Goal: Check status

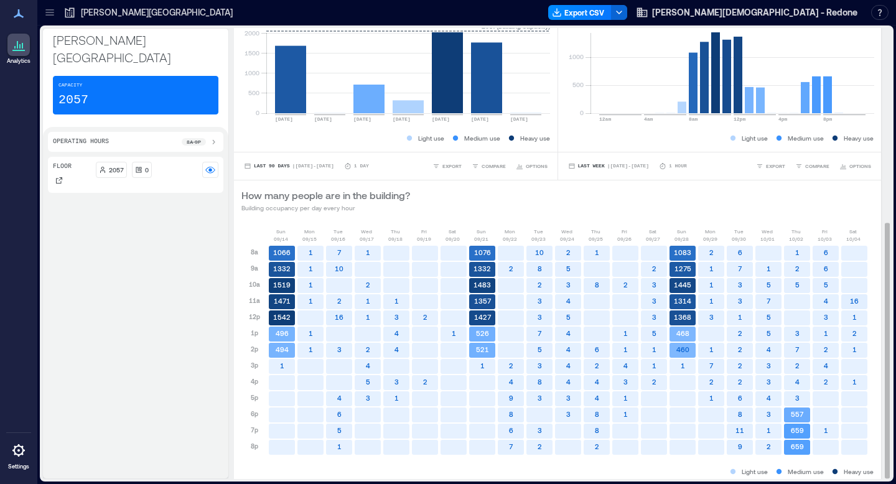
scroll to position [345, 0]
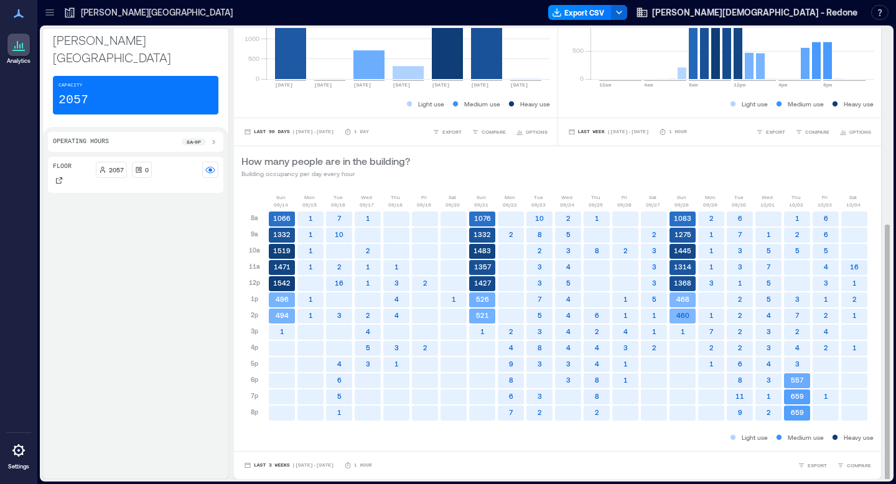
click at [801, 417] on rect at bounding box center [797, 413] width 26 height 15
click at [797, 414] on text "659" at bounding box center [797, 412] width 13 height 8
click at [798, 396] on text "659" at bounding box center [797, 395] width 13 height 8
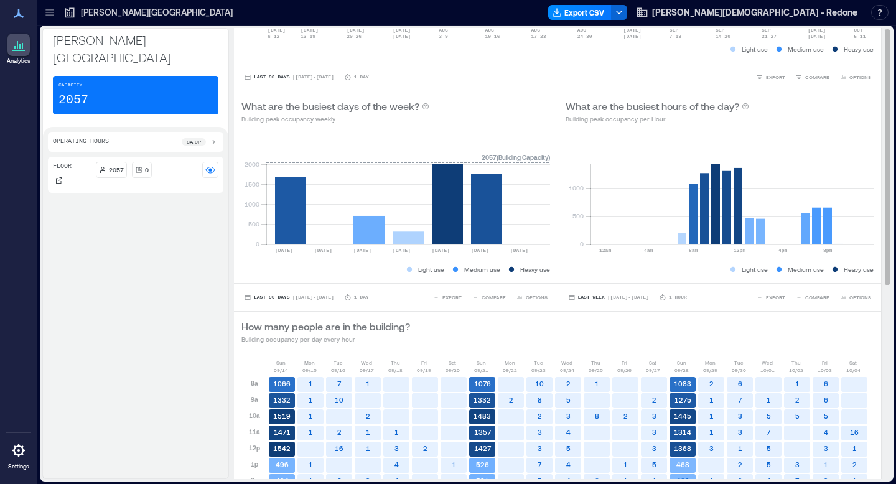
scroll to position [0, 0]
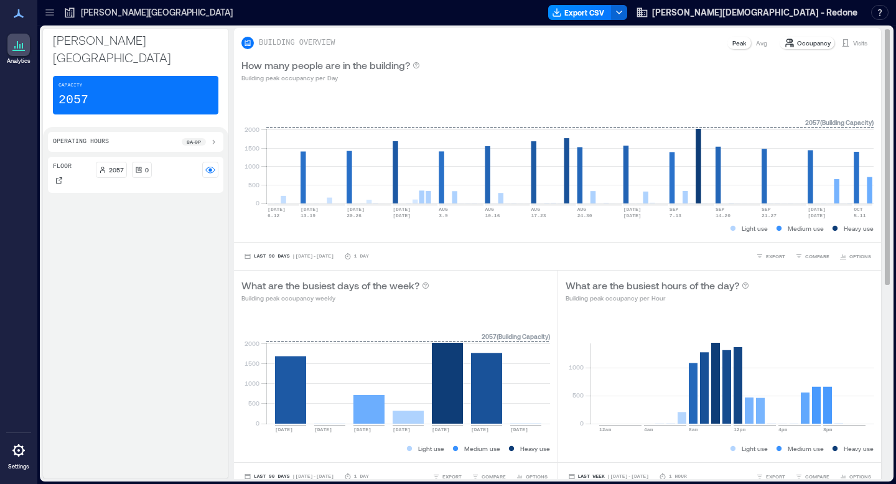
click at [741, 43] on p "Peak" at bounding box center [739, 43] width 14 height 10
click at [744, 42] on p "Peak" at bounding box center [739, 43] width 14 height 10
